Goal: Transaction & Acquisition: Obtain resource

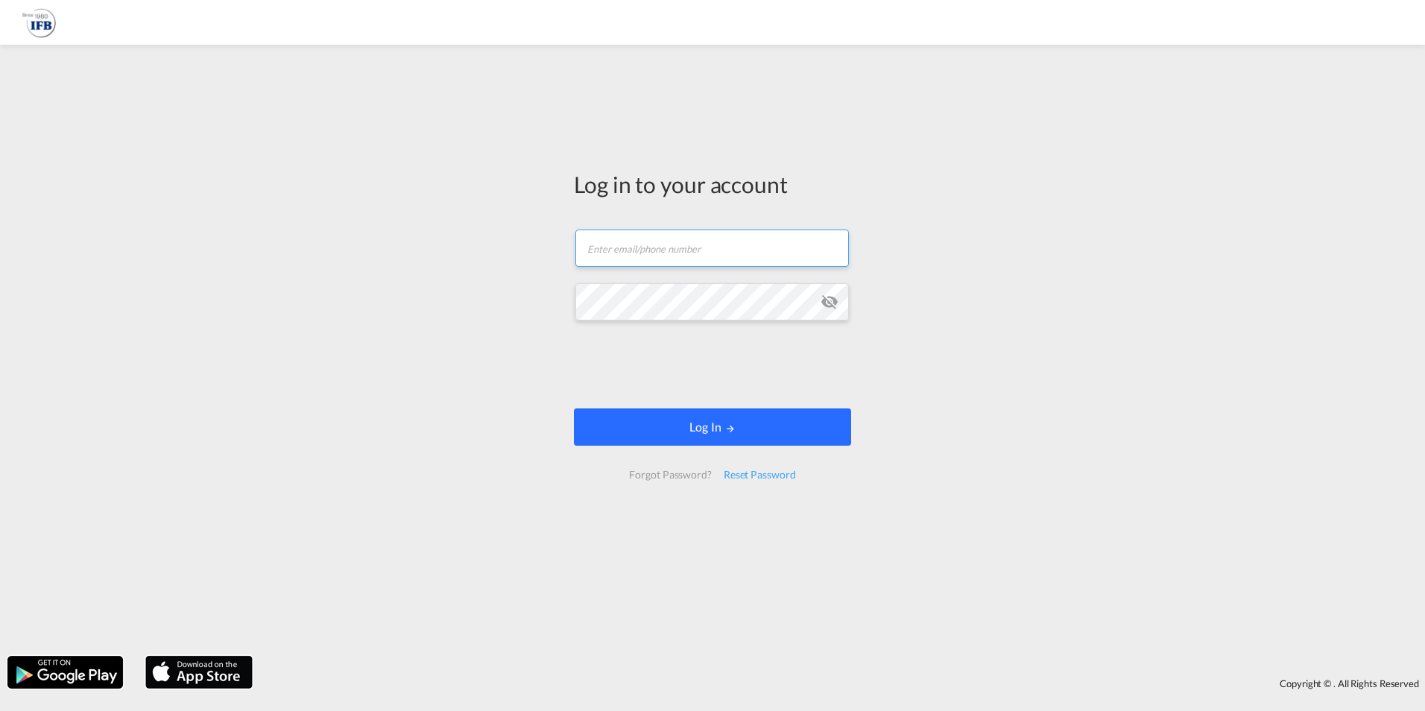
type input "[EMAIL_ADDRESS][DOMAIN_NAME]"
click at [715, 429] on button "Log In" at bounding box center [712, 426] width 277 height 37
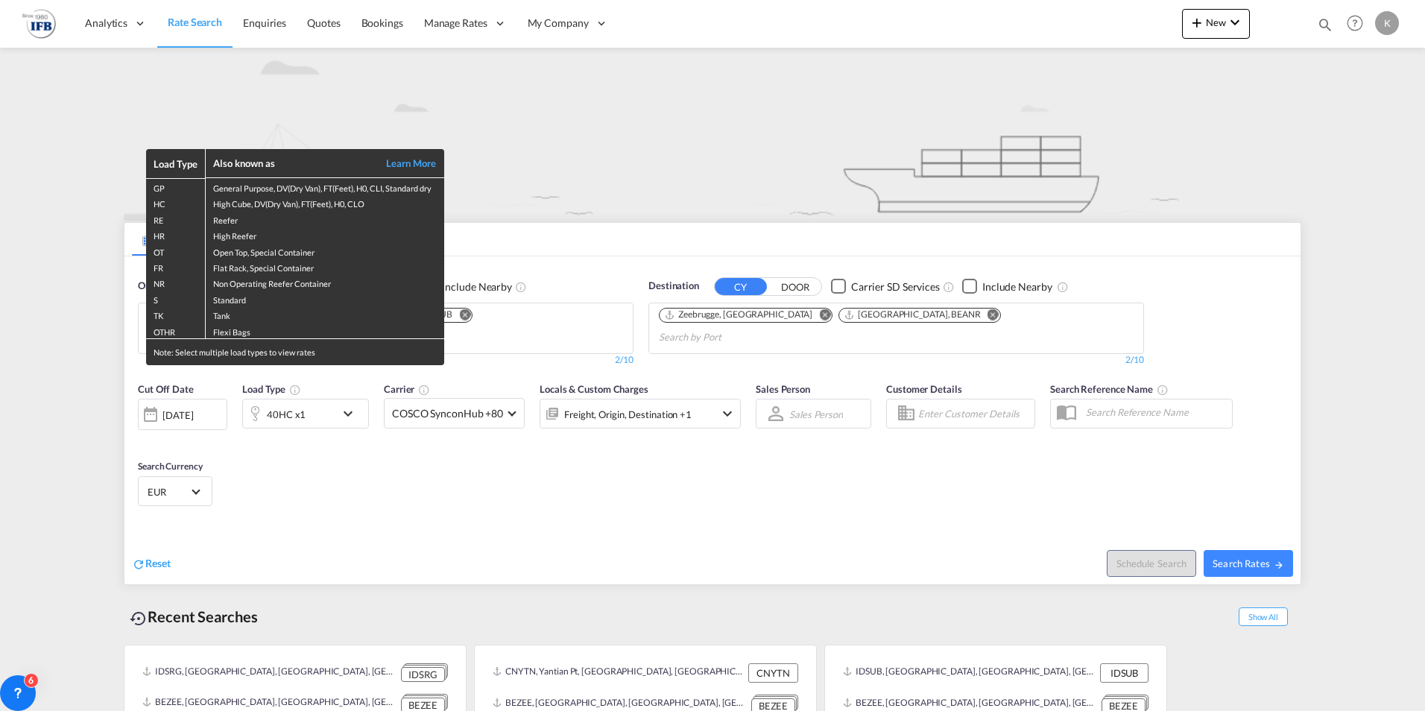
click at [578, 142] on div "Load Type Also known as Learn More GP General Purpose, DV(Dry Van), FT(Feet), H…" at bounding box center [712, 355] width 1425 height 711
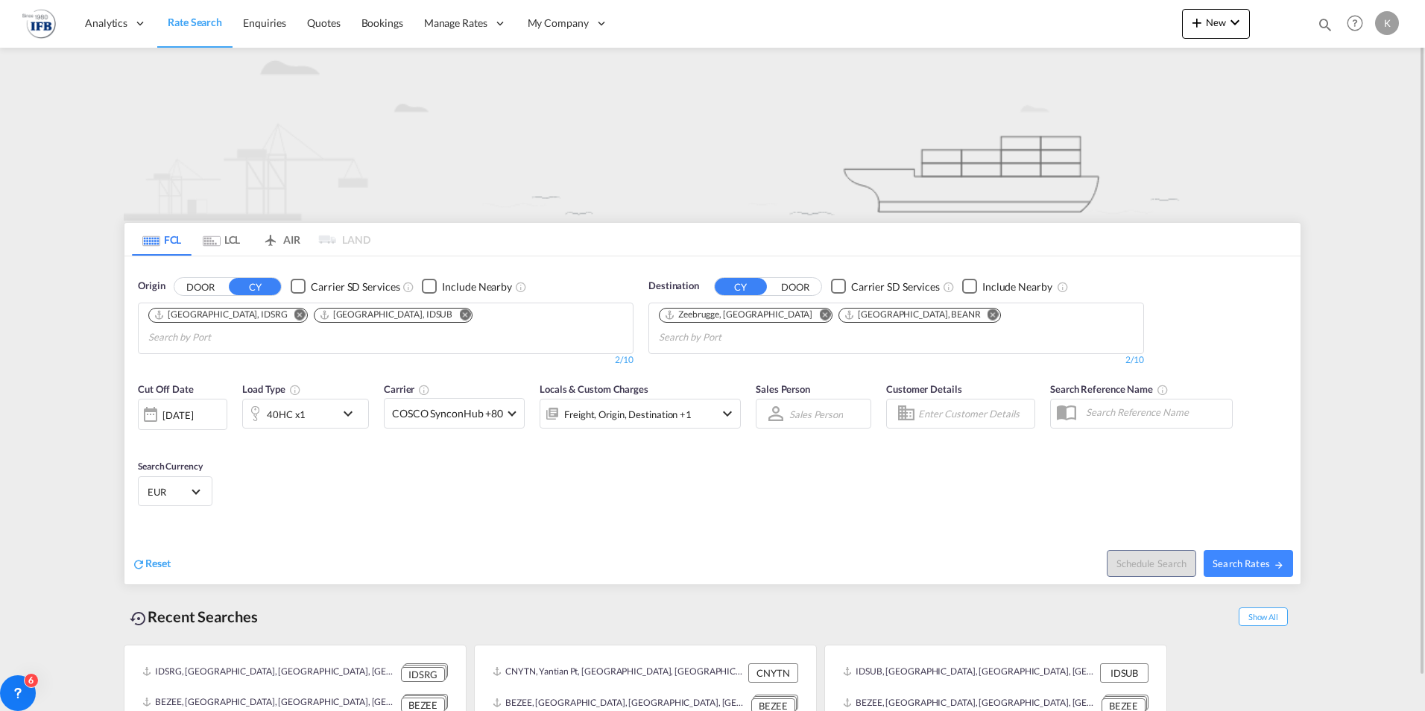
click at [294, 314] on md-icon "Remove" at bounding box center [299, 314] width 11 height 11
click at [294, 312] on md-icon "Remove" at bounding box center [299, 314] width 11 height 11
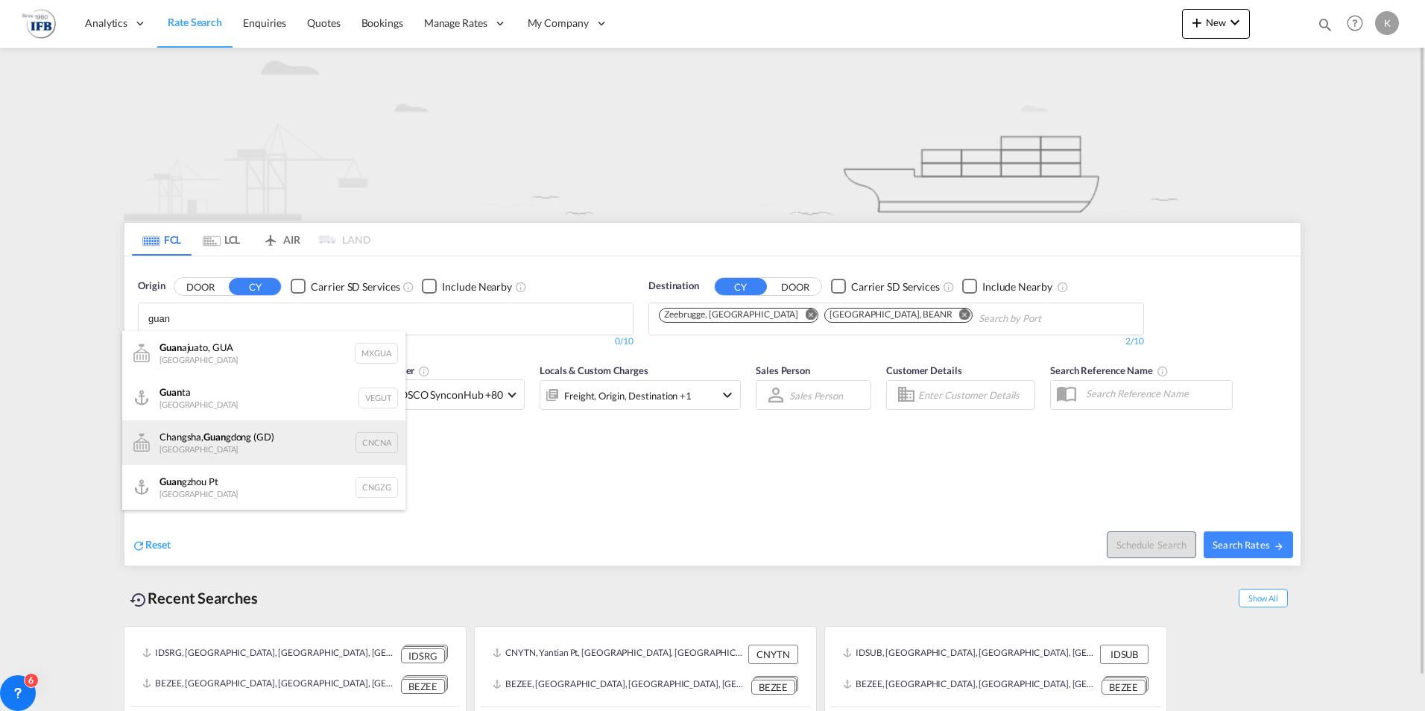
type input "guan"
click at [200, 441] on div "Changsha, [PERSON_NAME] (GD) [GEOGRAPHIC_DATA] CNCNA" at bounding box center [263, 442] width 283 height 45
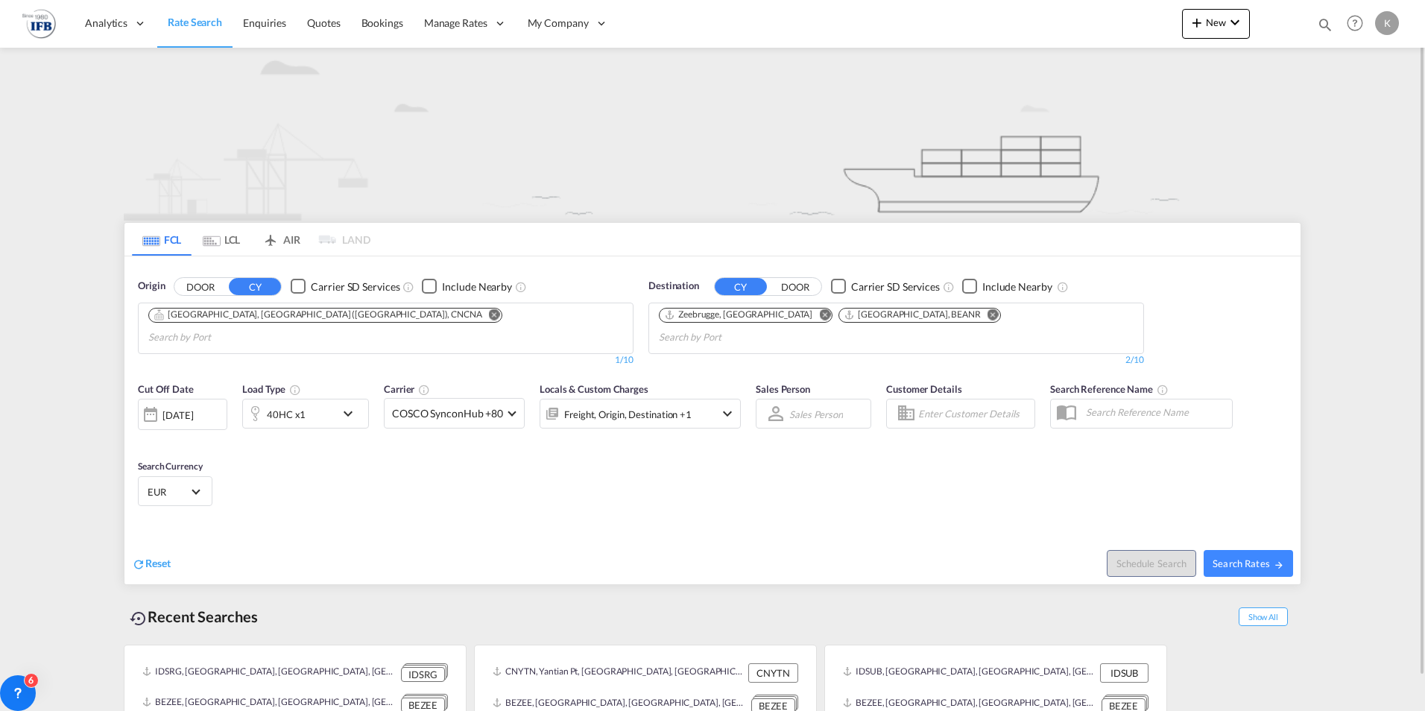
click at [819, 316] on md-icon "Remove" at bounding box center [824, 314] width 11 height 11
click at [1242, 558] on span "Search Rates" at bounding box center [1249, 564] width 72 height 12
type input "CNCNA to BEANR / [DATE]"
